Goal: Information Seeking & Learning: Learn about a topic

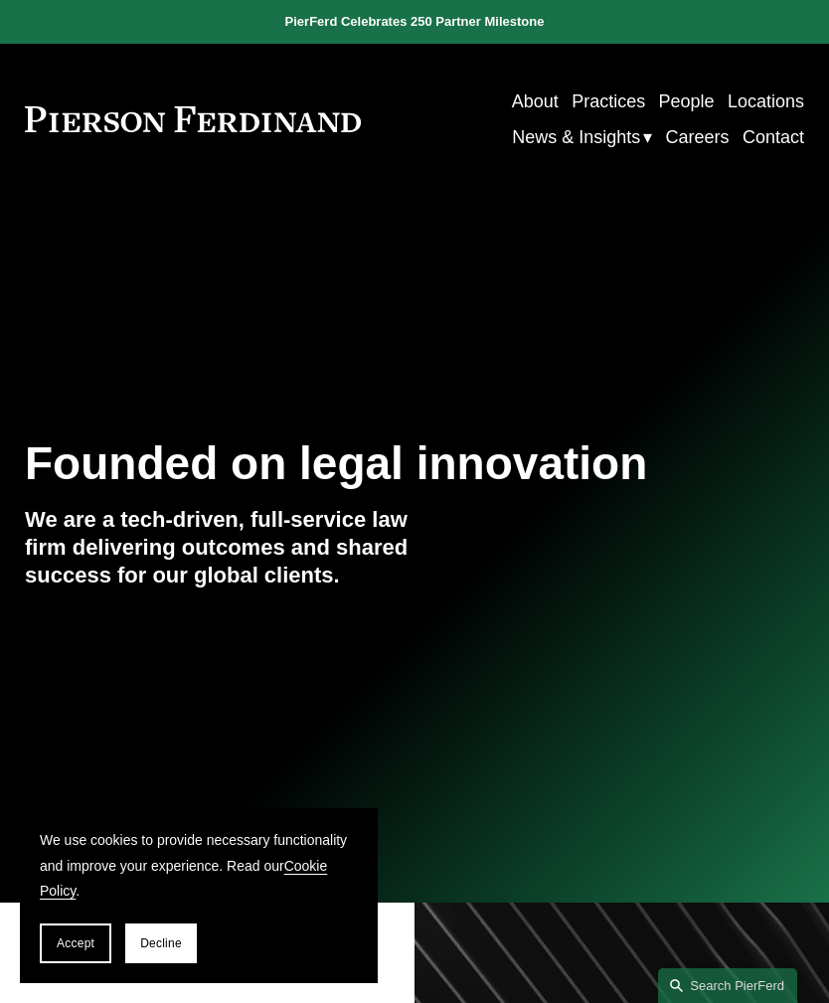
click at [0, 0] on button "Open Menu Close Menu" at bounding box center [0, 0] width 0 height 0
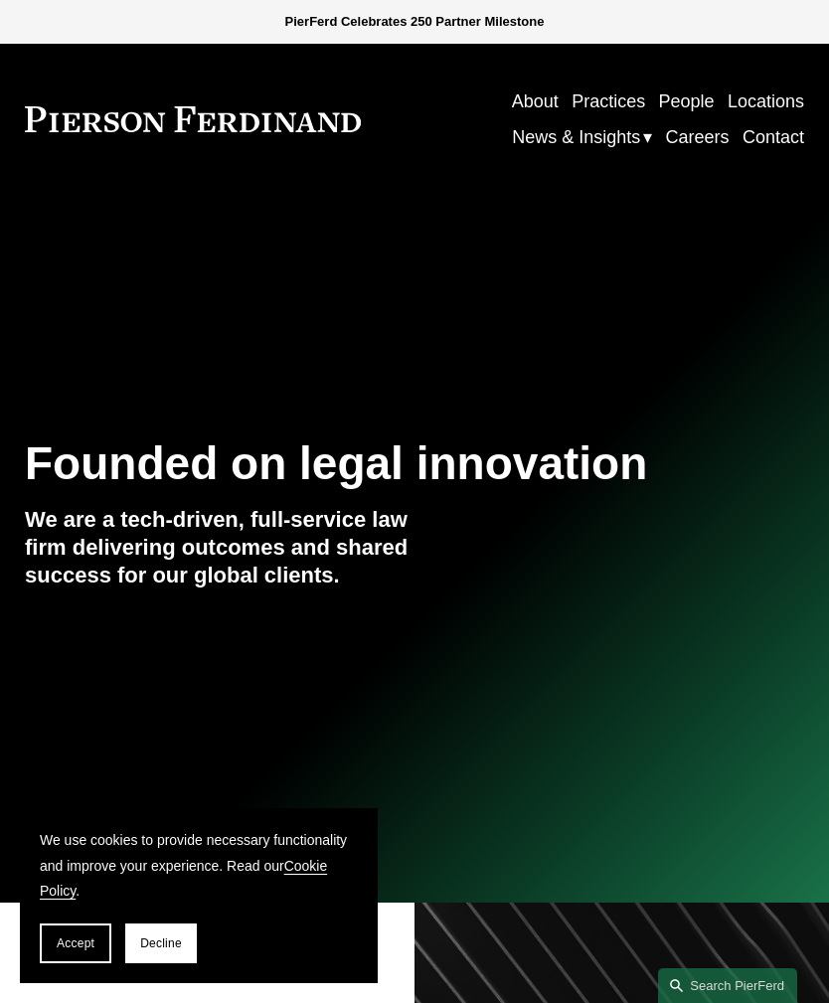
click at [151, 425] on link "People" at bounding box center [157, 436] width 181 height 58
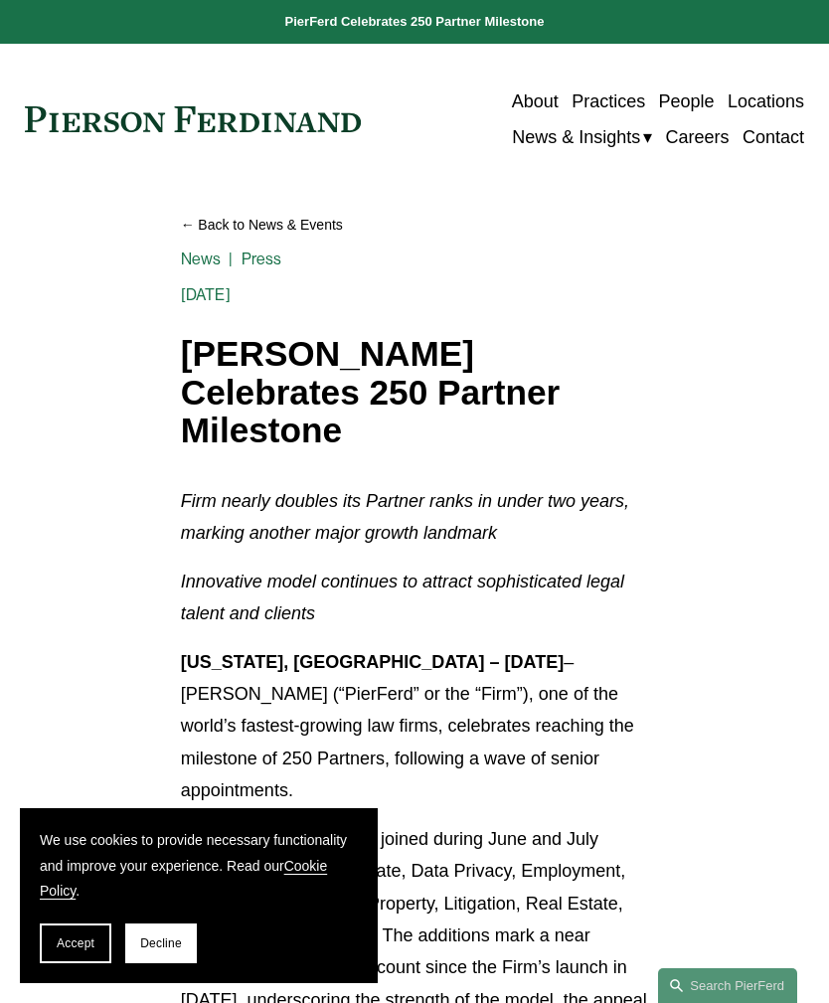
click at [0, 0] on div at bounding box center [0, 0] width 0 height 0
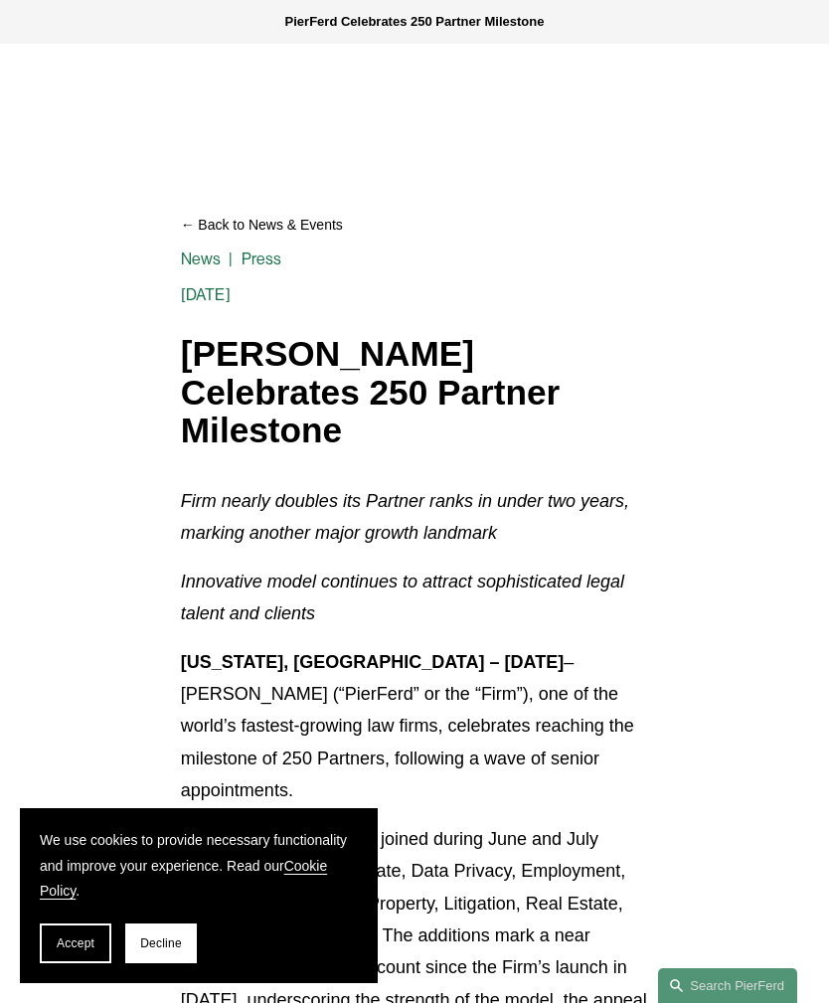
click at [192, 453] on link "People" at bounding box center [157, 436] width 181 height 58
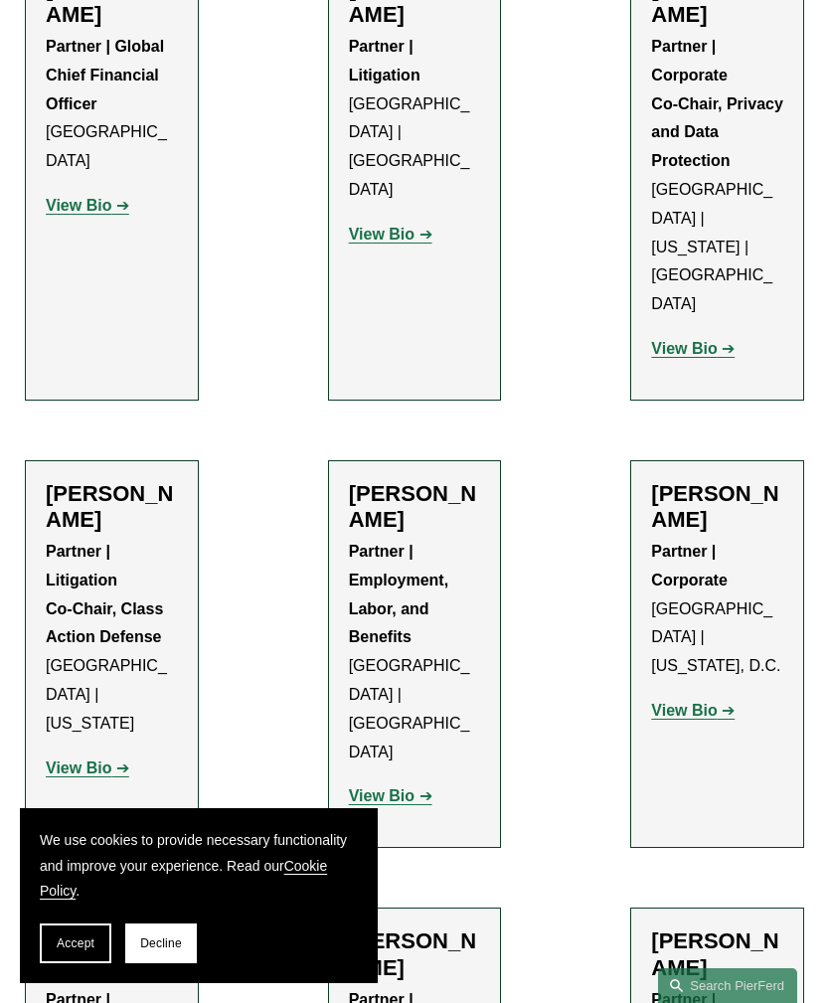
scroll to position [21904, 0]
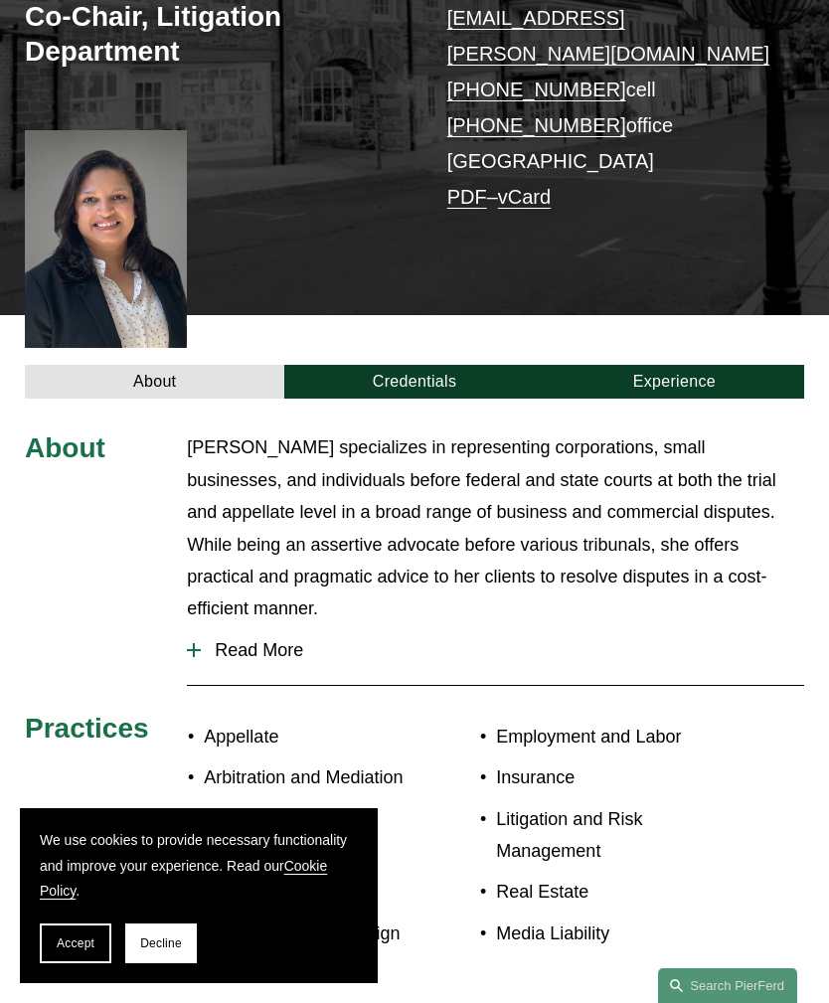
scroll to position [325, 0]
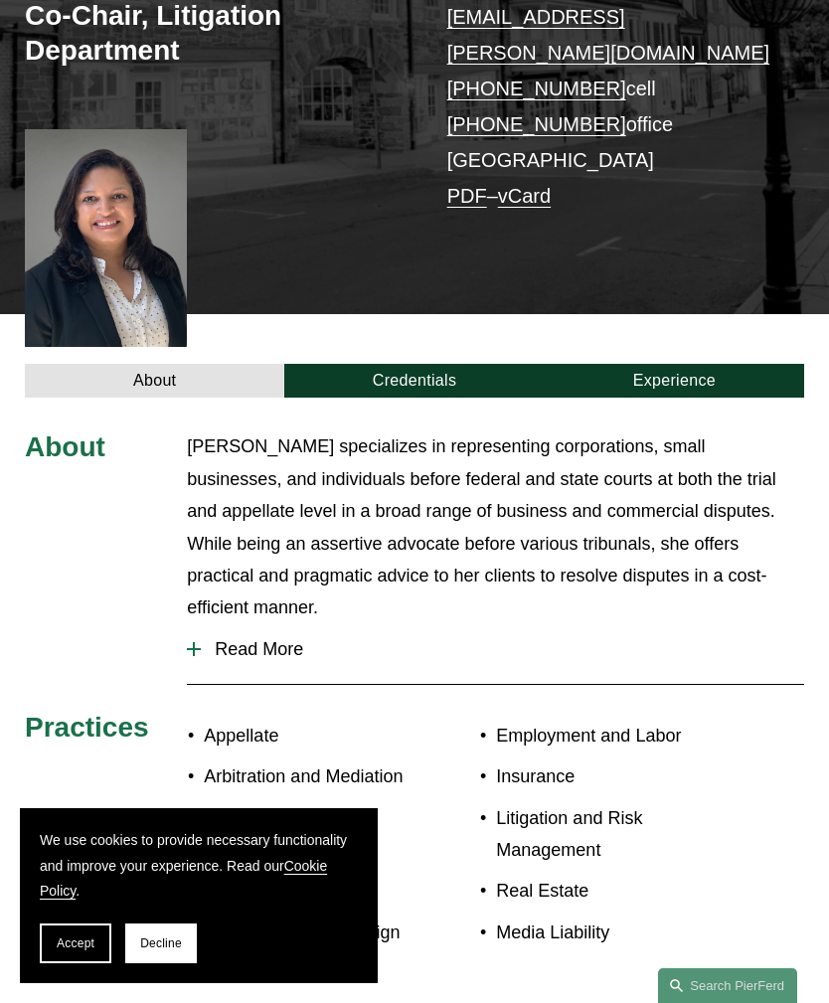
click at [438, 364] on link "Credentials" at bounding box center [413, 381] width 259 height 34
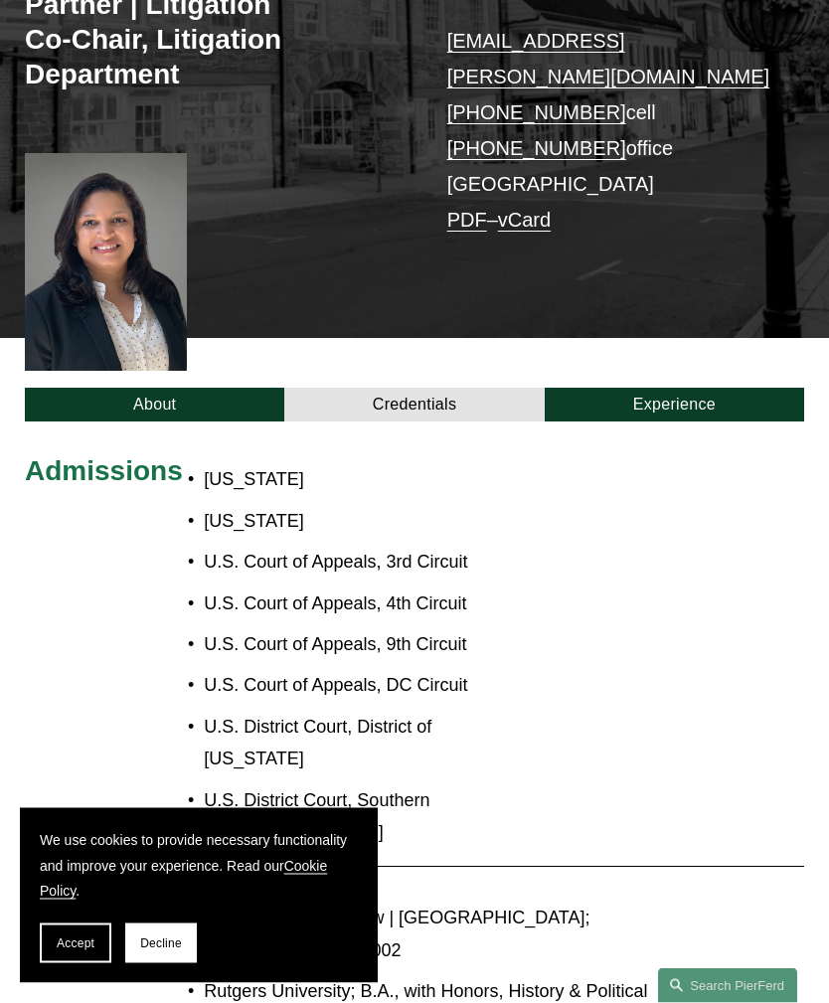
scroll to position [301, 0]
click at [657, 388] on link "Experience" at bounding box center [674, 405] width 259 height 34
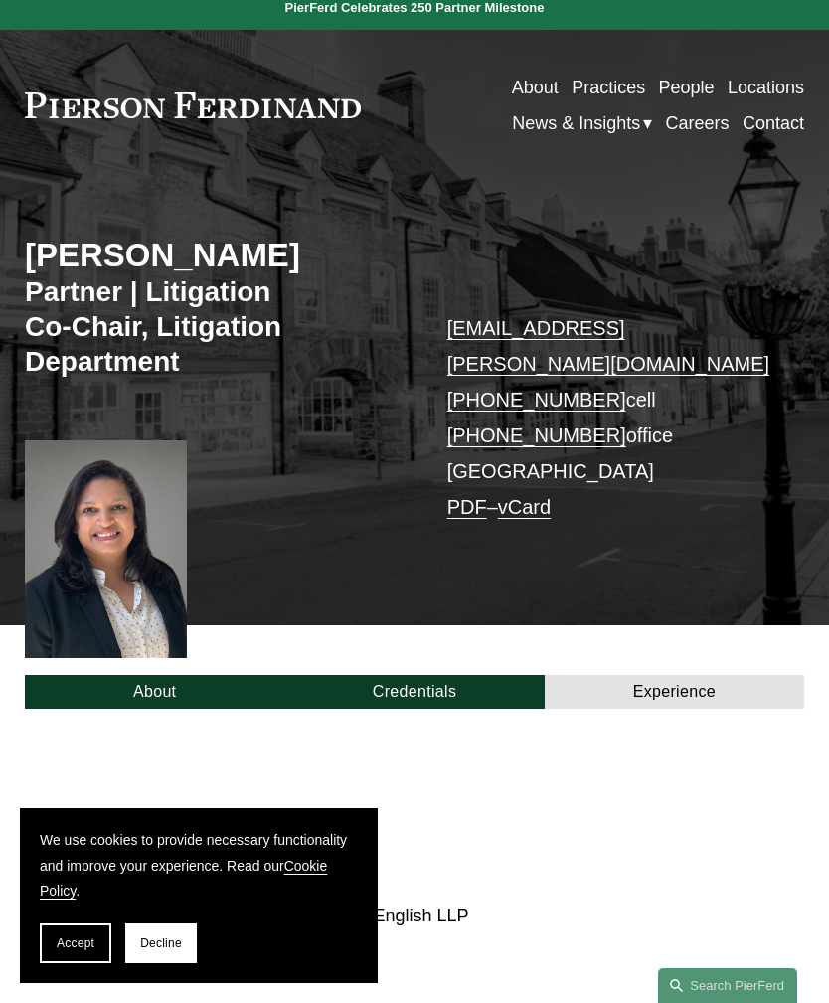
scroll to position [0, 0]
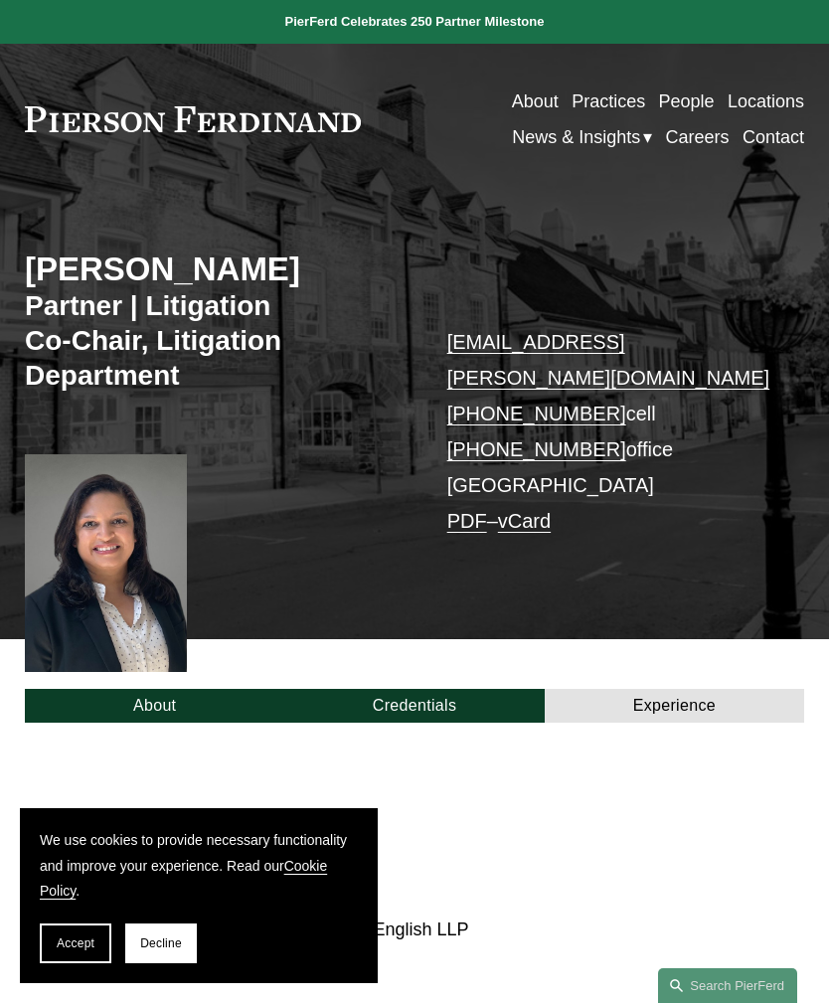
click at [0, 0] on div at bounding box center [0, 0] width 0 height 0
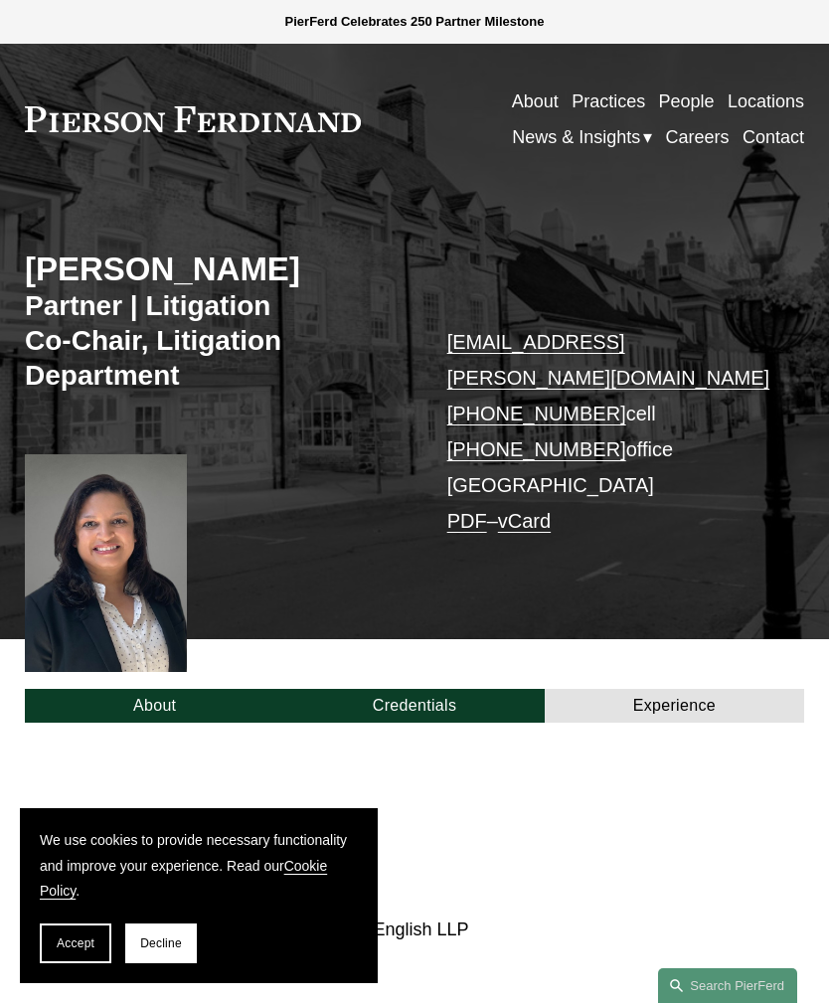
click at [0, 0] on div at bounding box center [0, 0] width 0 height 0
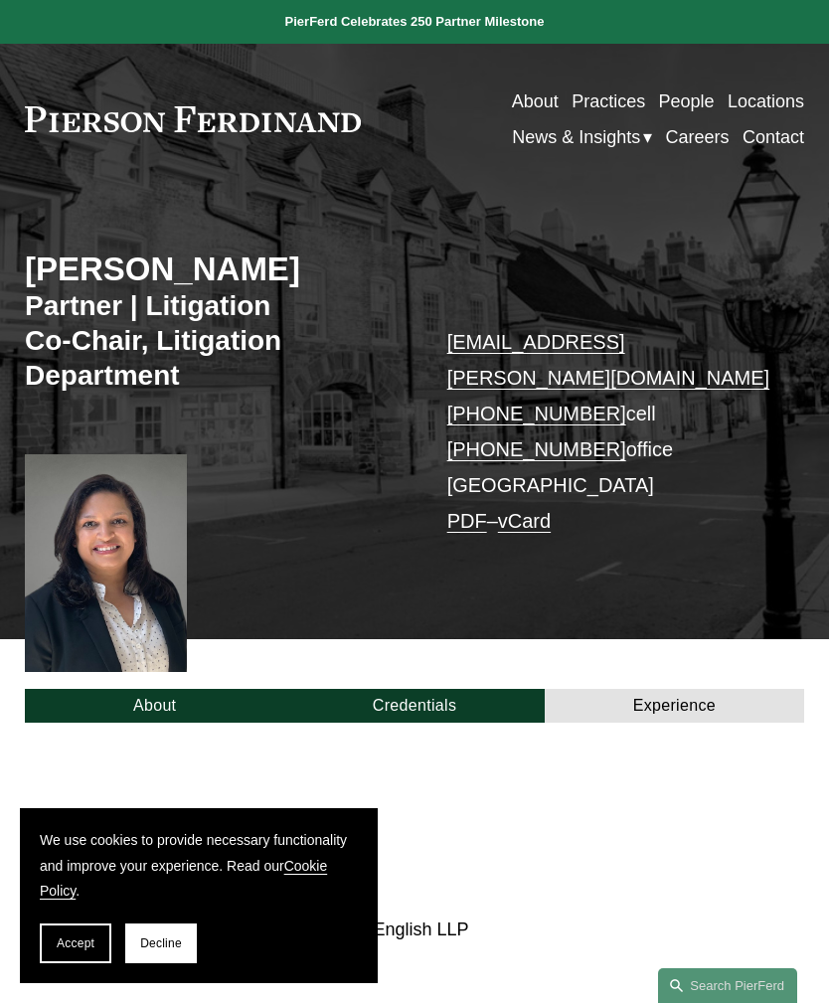
click at [0, 0] on div at bounding box center [0, 0] width 0 height 0
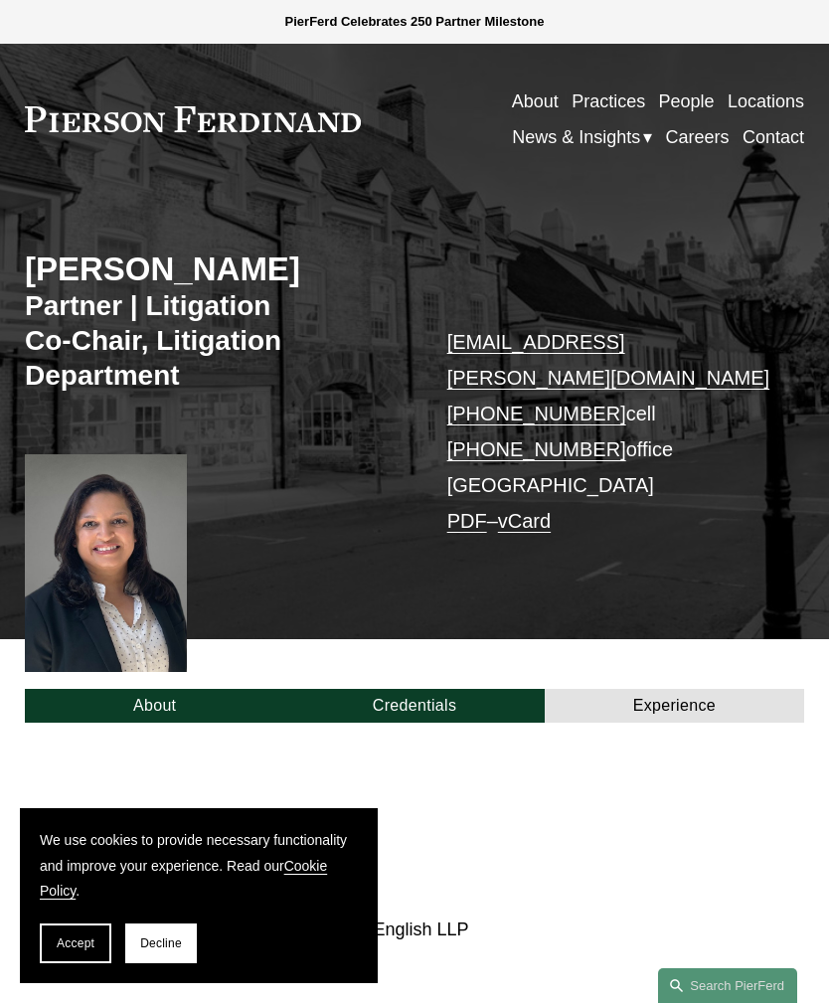
click at [174, 438] on link "People" at bounding box center [157, 436] width 181 height 58
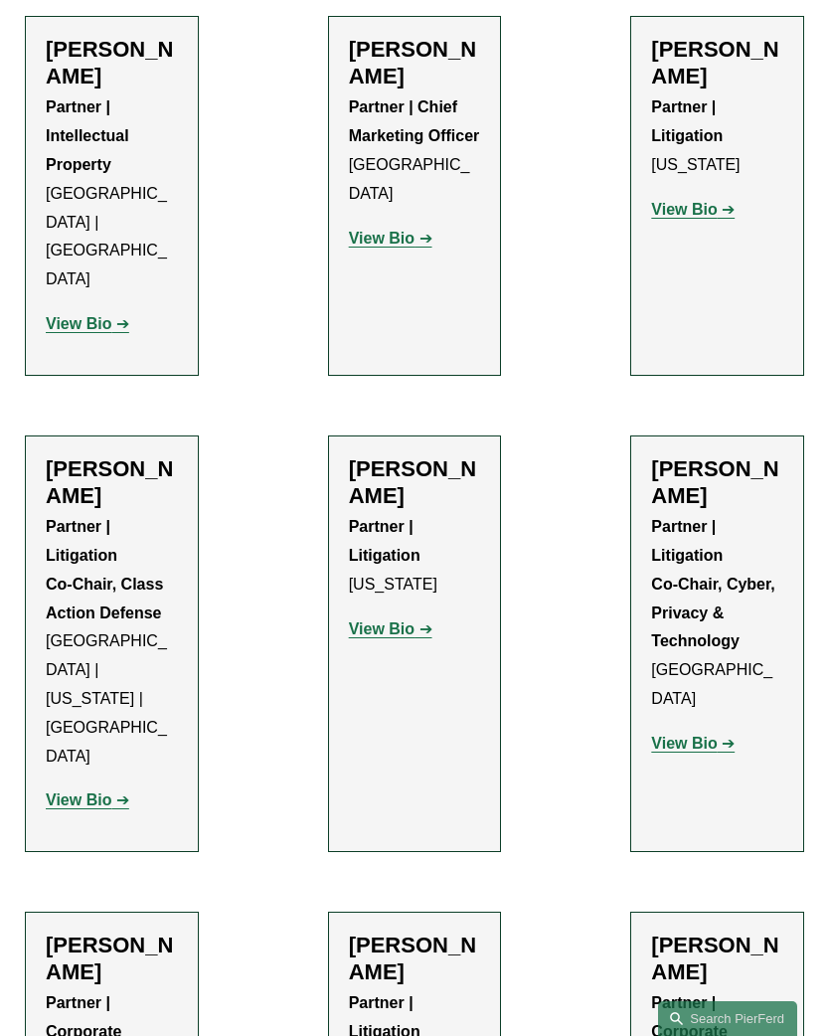
scroll to position [23967, 0]
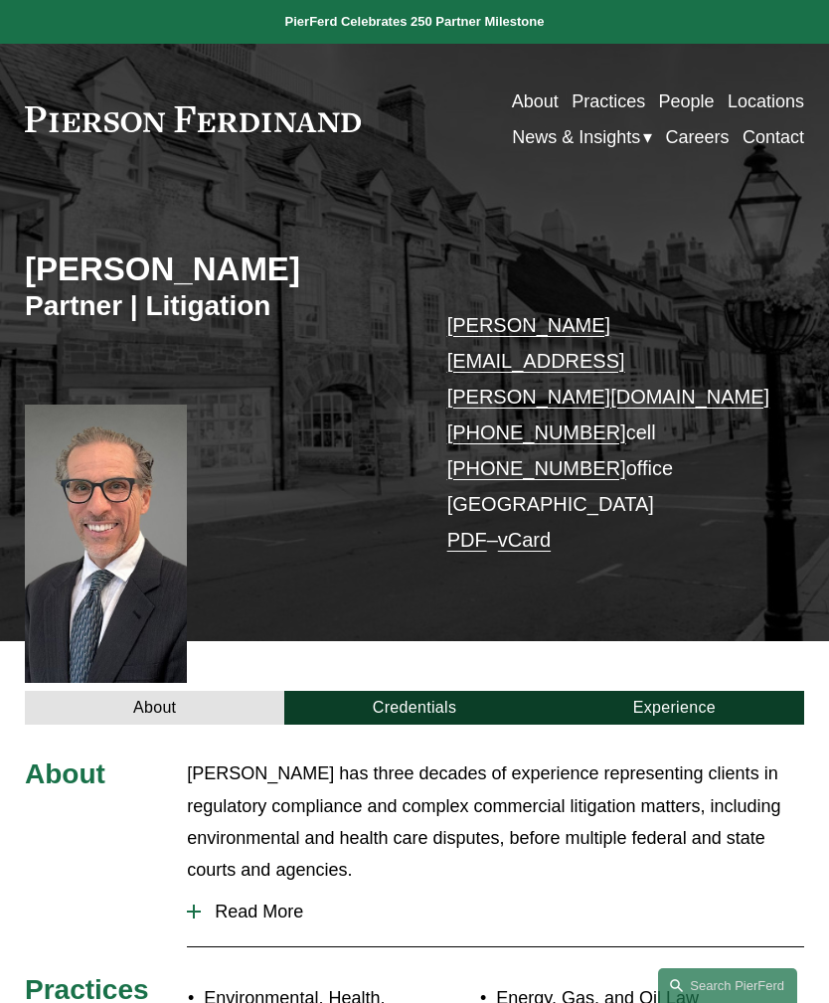
click at [419, 691] on link "Credentials" at bounding box center [413, 708] width 259 height 34
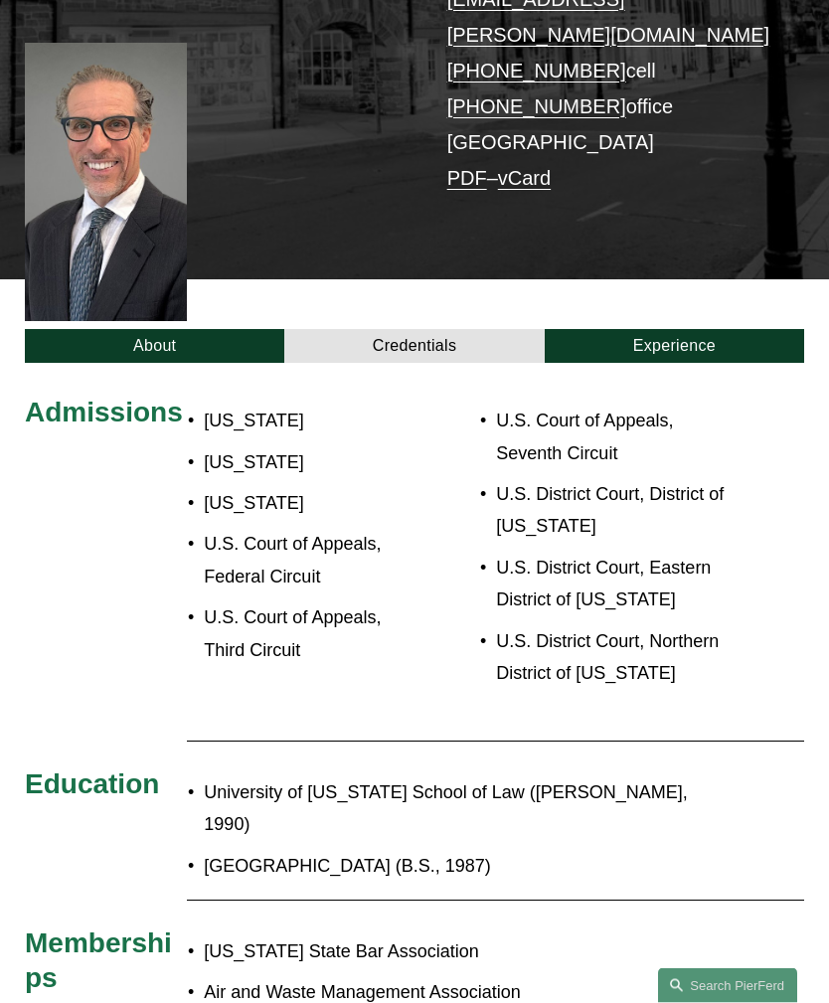
scroll to position [358, 0]
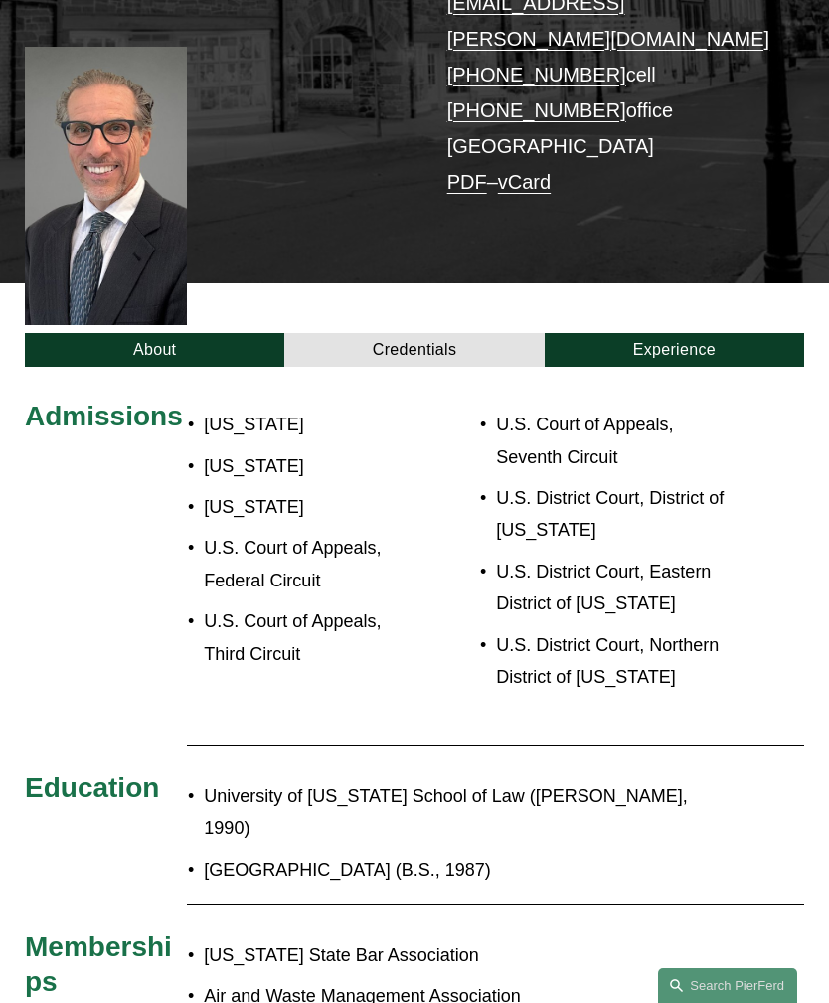
click at [631, 333] on link "Experience" at bounding box center [674, 350] width 259 height 34
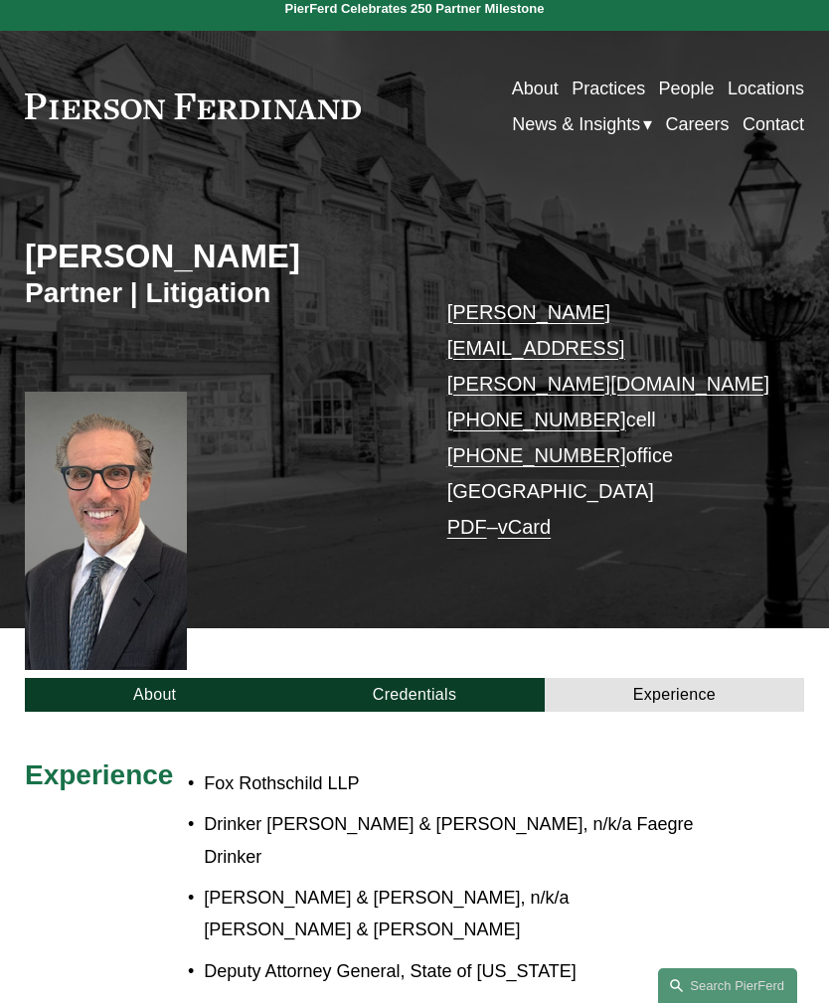
scroll to position [0, 0]
